Goal: Find specific page/section: Find specific page/section

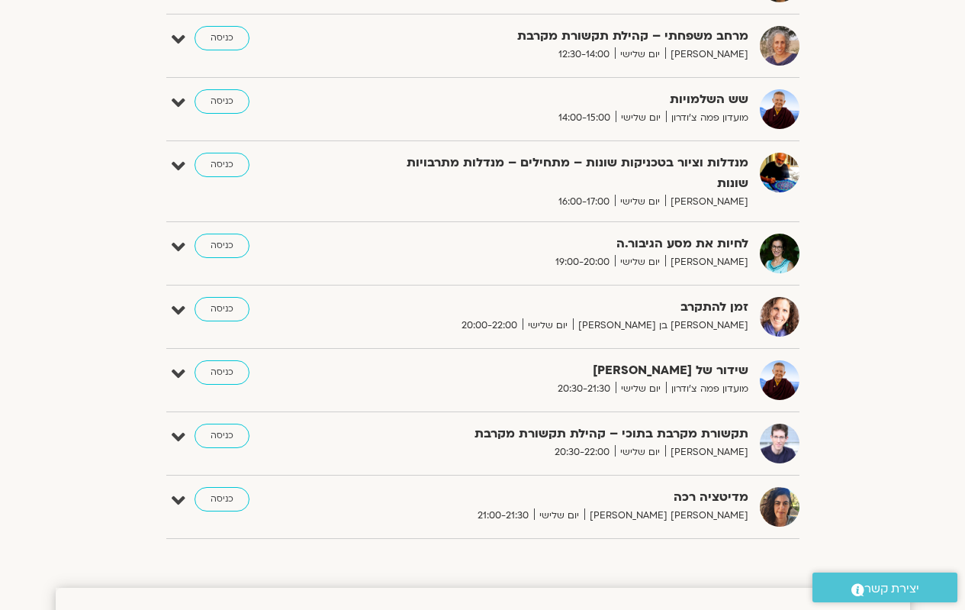
scroll to position [763, 0]
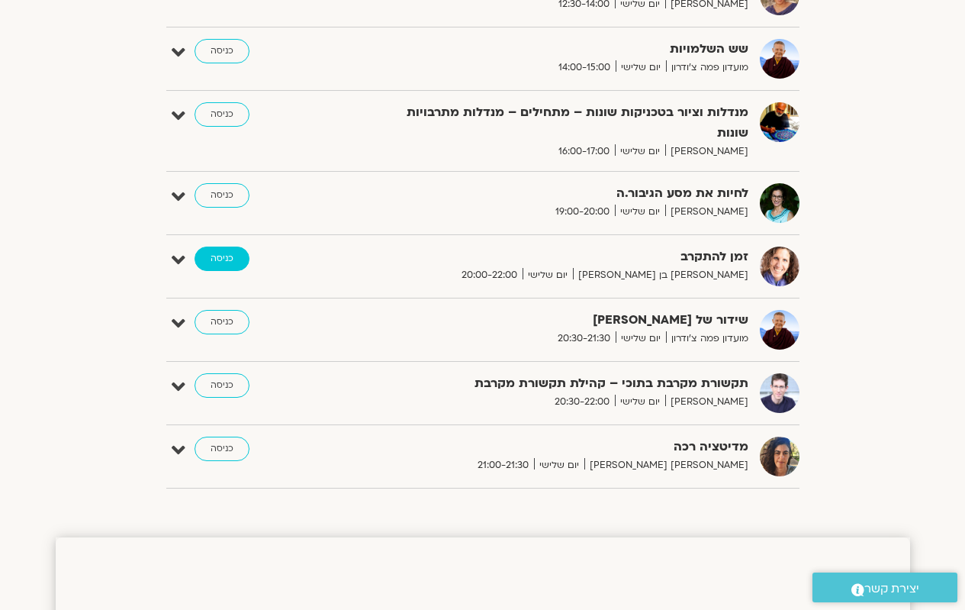
click at [213, 246] on link "כניסה" at bounding box center [222, 258] width 55 height 24
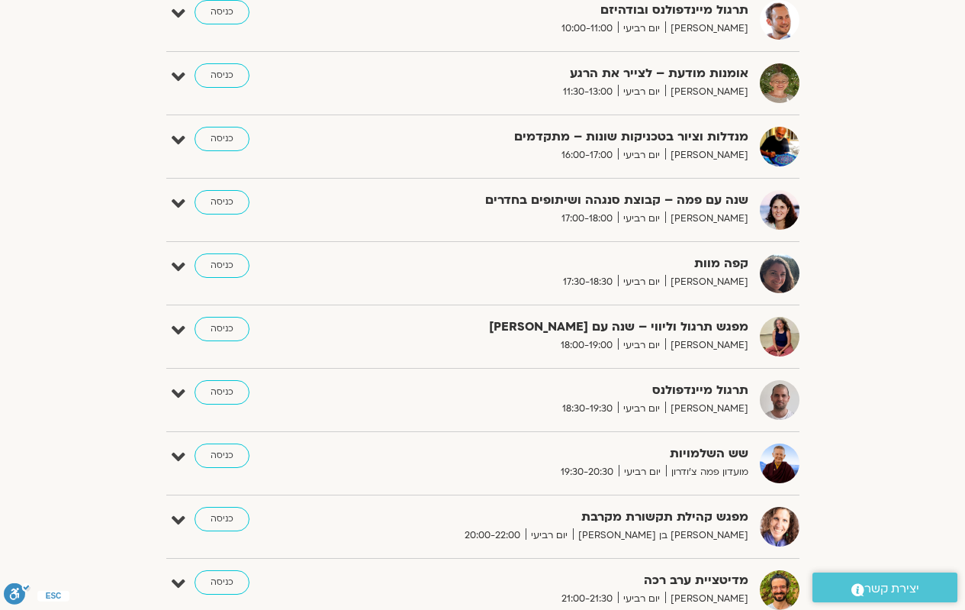
scroll to position [1297, 0]
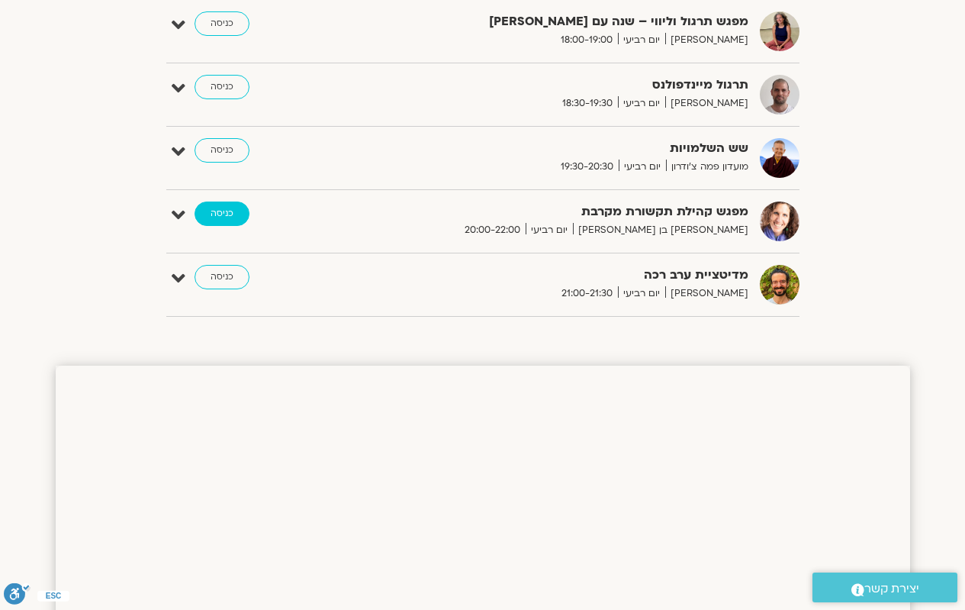
click at [219, 211] on link "כניסה" at bounding box center [222, 213] width 55 height 24
